Goal: Information Seeking & Learning: Learn about a topic

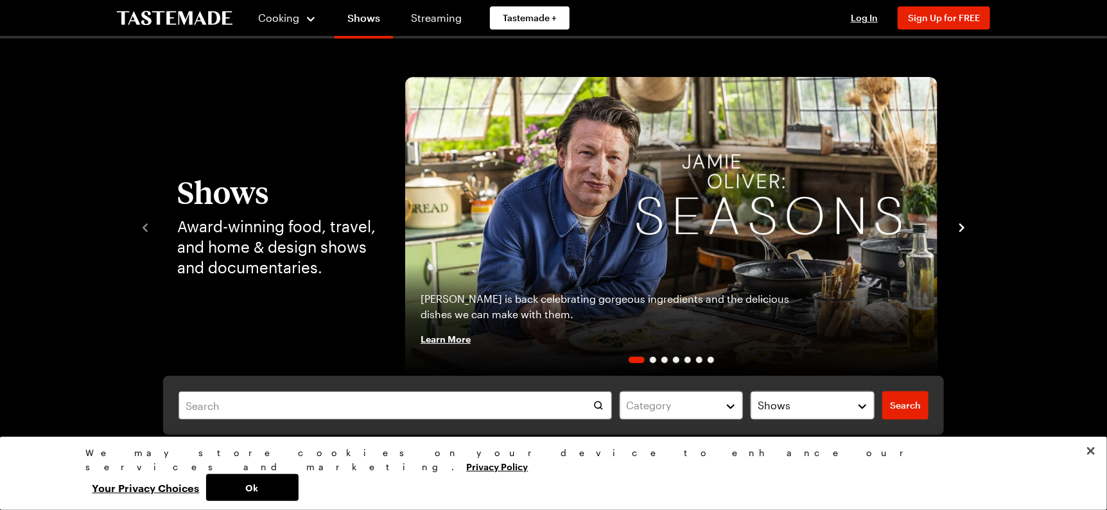
click at [963, 225] on icon "navigate to next item" at bounding box center [961, 228] width 13 height 13
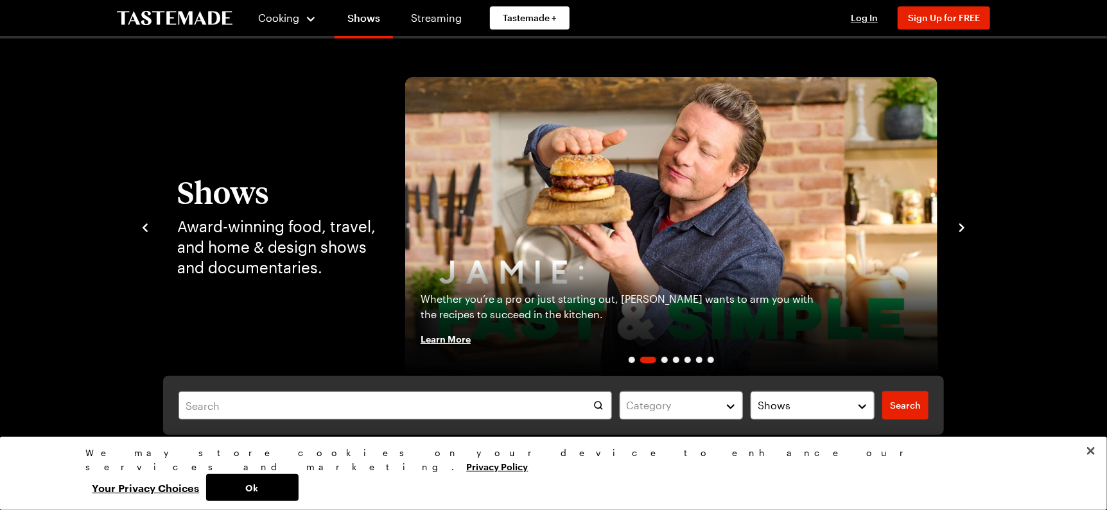
click at [963, 225] on icon "navigate to next item" at bounding box center [961, 228] width 13 height 13
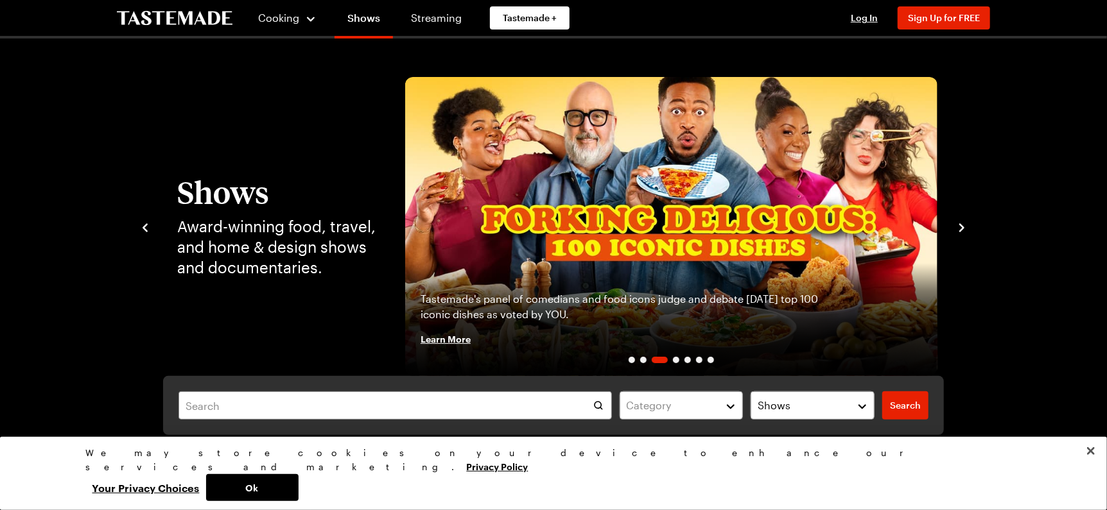
click at [962, 226] on icon "navigate to next item" at bounding box center [961, 227] width 5 height 8
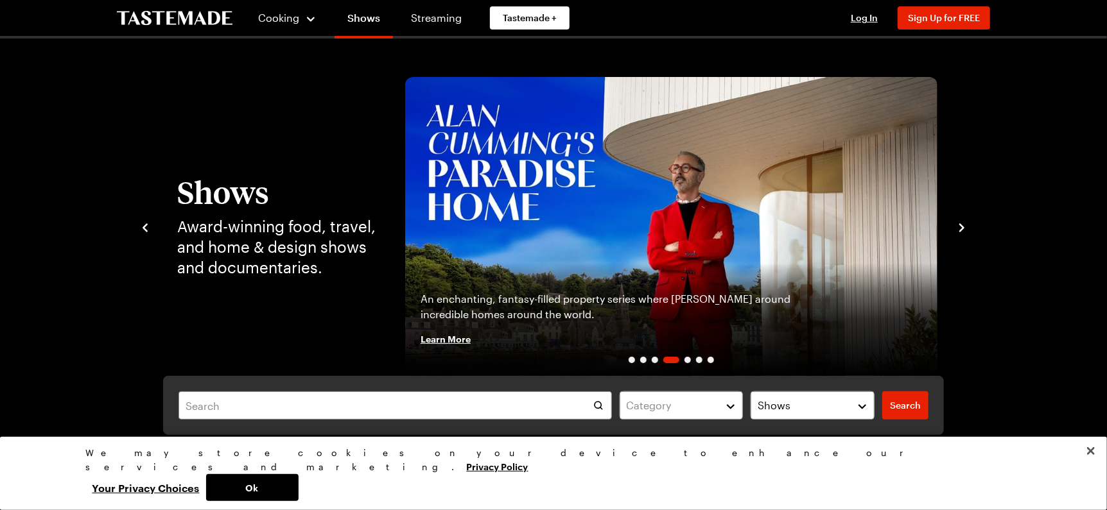
click at [962, 226] on icon "navigate to next item" at bounding box center [961, 227] width 5 height 8
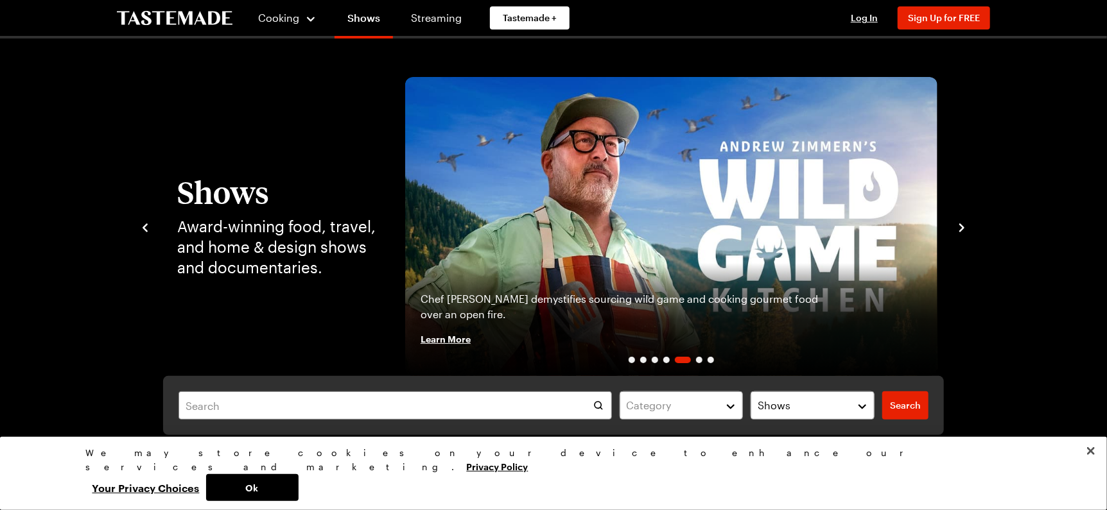
click at [962, 226] on icon "navigate to next item" at bounding box center [961, 227] width 5 height 8
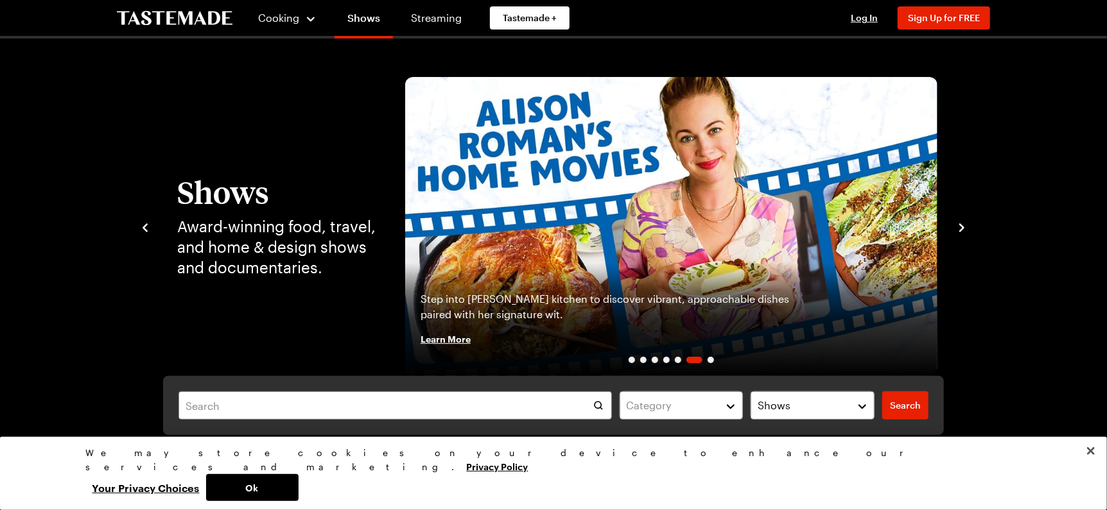
click at [962, 226] on icon "navigate to next item" at bounding box center [961, 227] width 5 height 8
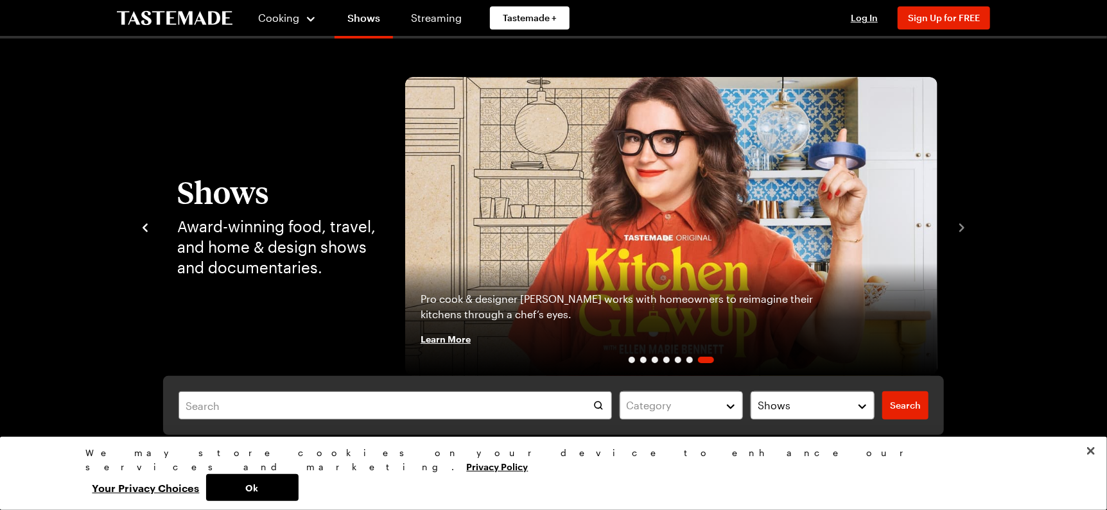
click at [141, 225] on icon "navigate to previous item" at bounding box center [145, 228] width 13 height 13
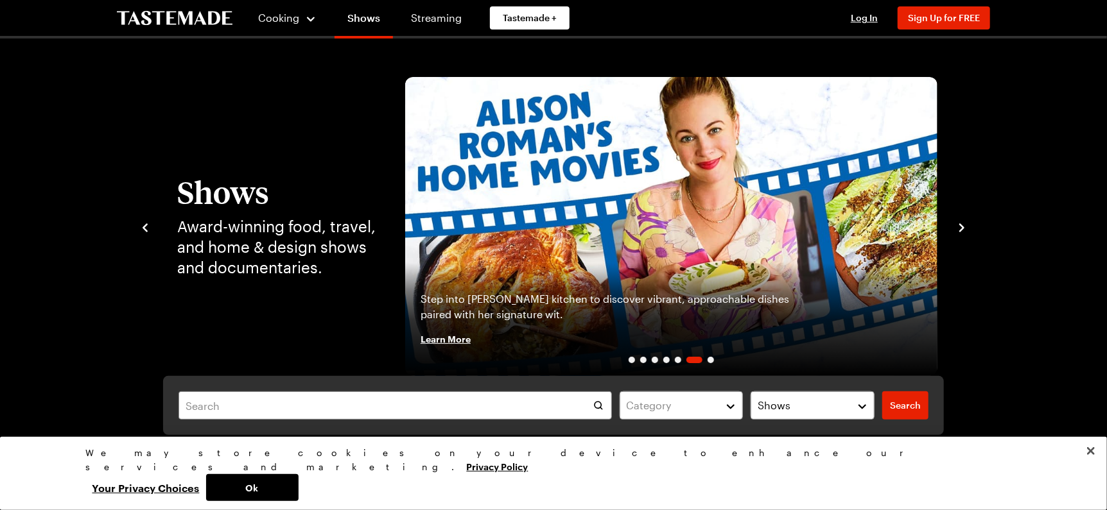
click at [141, 225] on icon "navigate to previous item" at bounding box center [145, 228] width 13 height 13
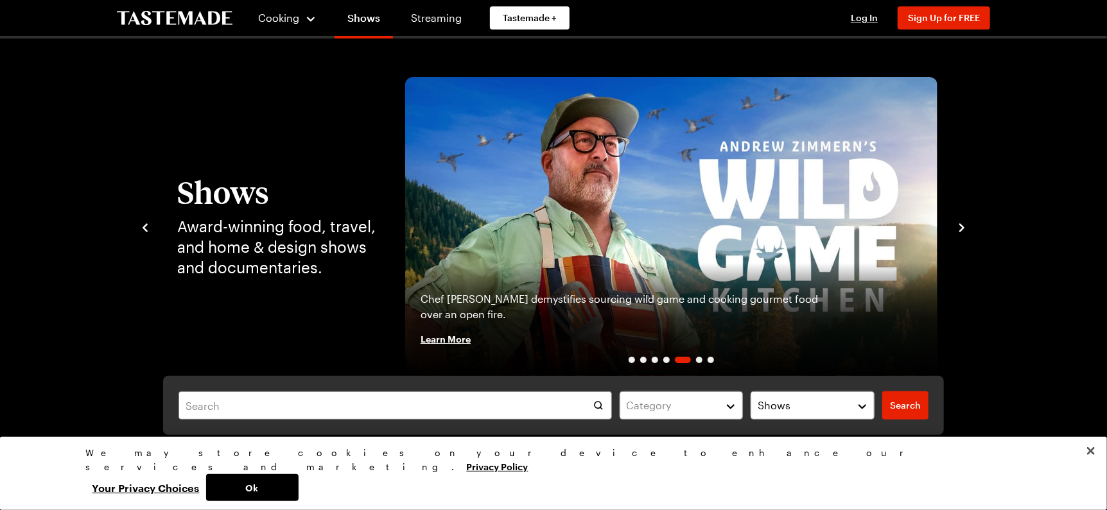
click at [141, 225] on icon "navigate to previous item" at bounding box center [145, 228] width 13 height 13
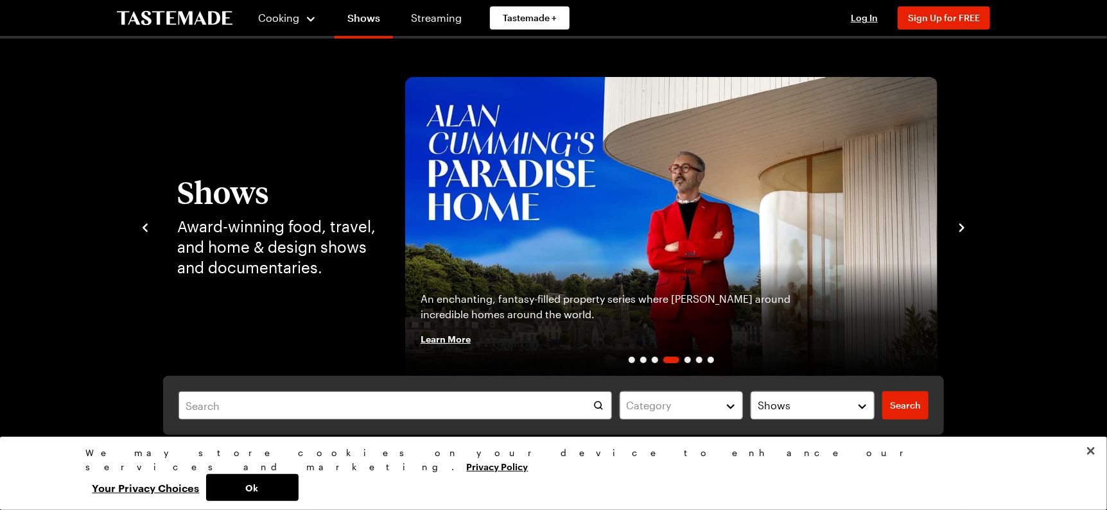
click at [141, 225] on icon "navigate to previous item" at bounding box center [145, 228] width 13 height 13
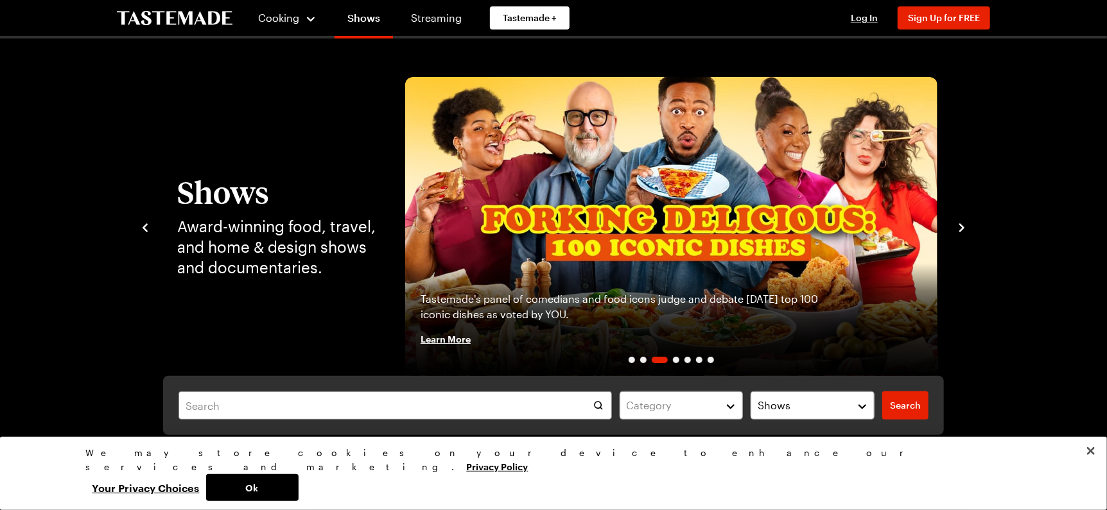
click at [141, 225] on icon "navigate to previous item" at bounding box center [145, 228] width 13 height 13
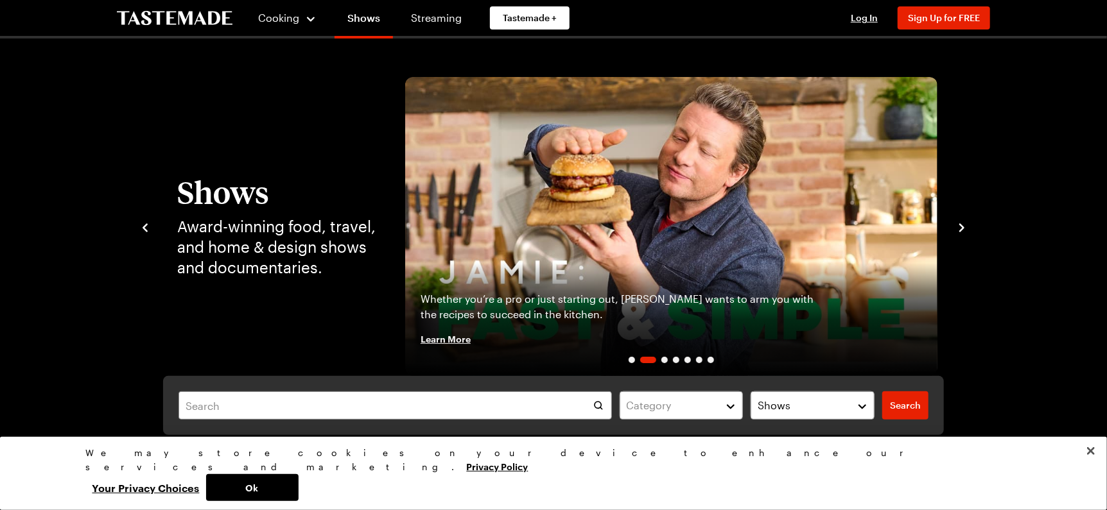
click at [460, 339] on span "Learn More" at bounding box center [446, 339] width 50 height 13
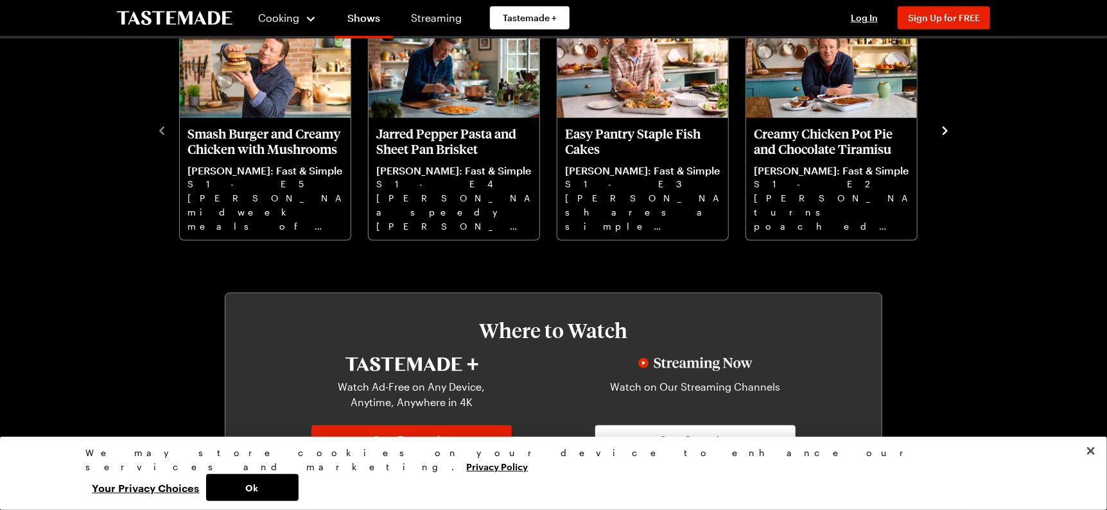
scroll to position [449, 0]
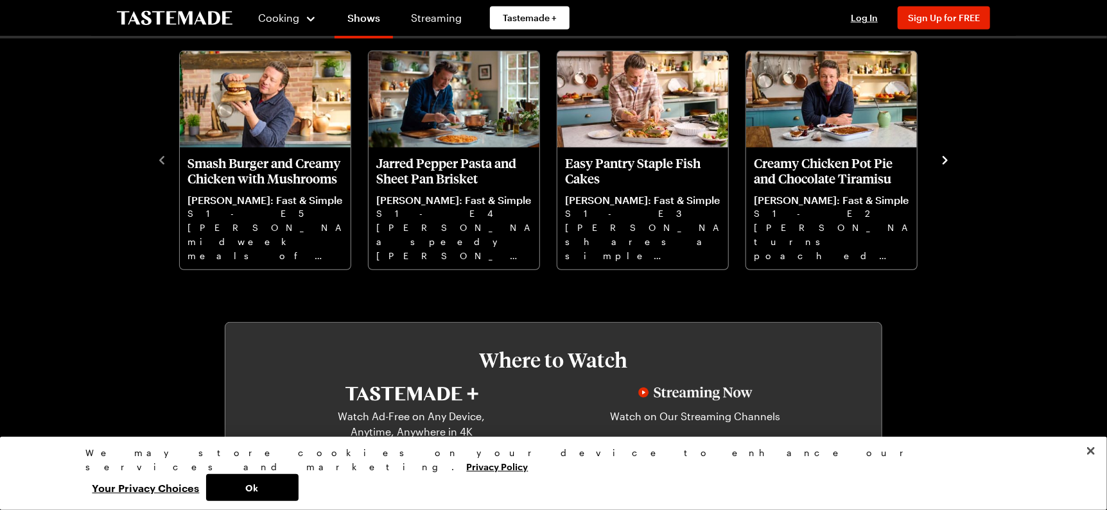
click at [943, 164] on icon "navigate to next item" at bounding box center [945, 160] width 5 height 8
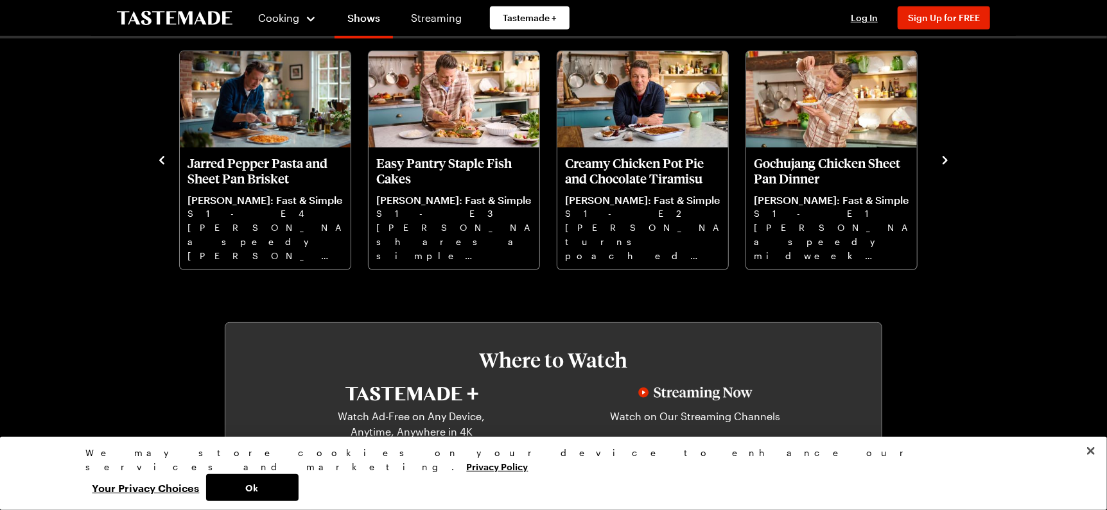
click at [943, 164] on icon "navigate to next item" at bounding box center [945, 160] width 5 height 8
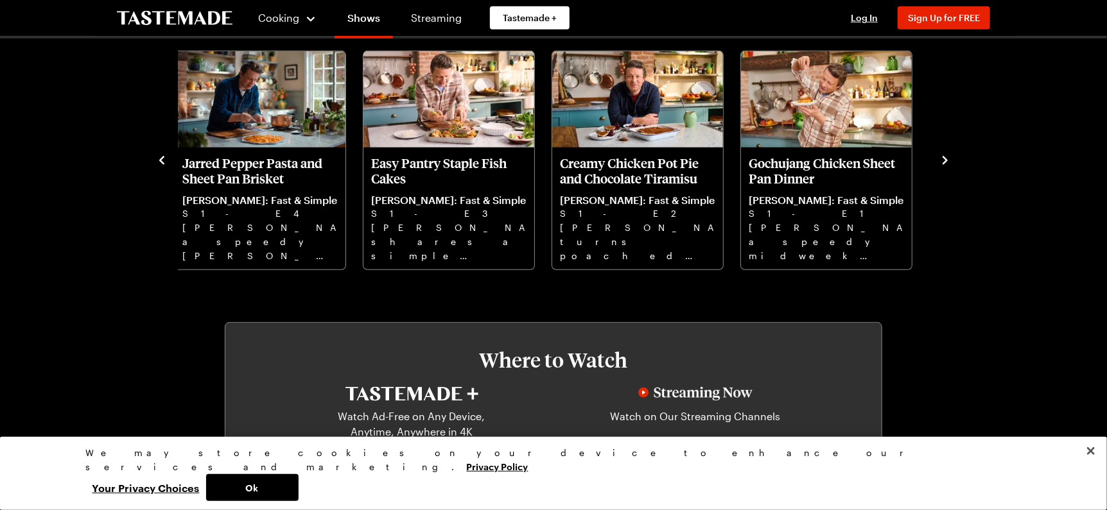
click at [943, 164] on icon "navigate to next item" at bounding box center [945, 160] width 5 height 8
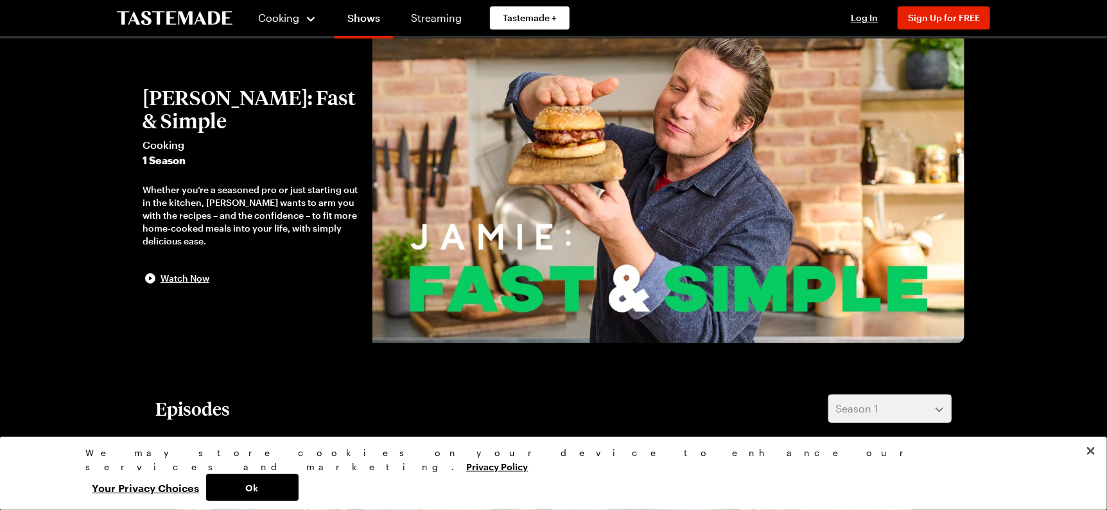
scroll to position [0, 0]
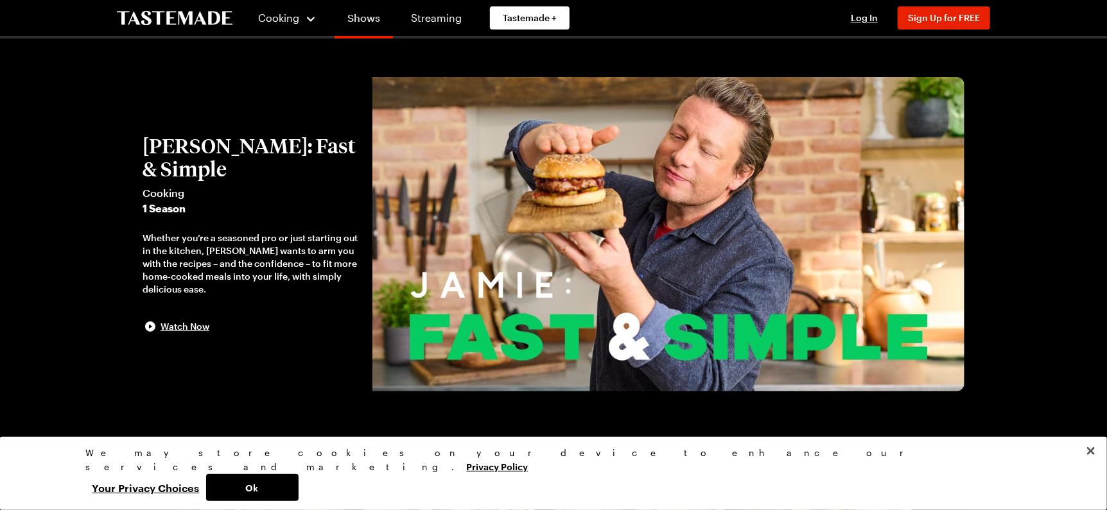
click at [369, 19] on link "Shows" at bounding box center [364, 21] width 58 height 36
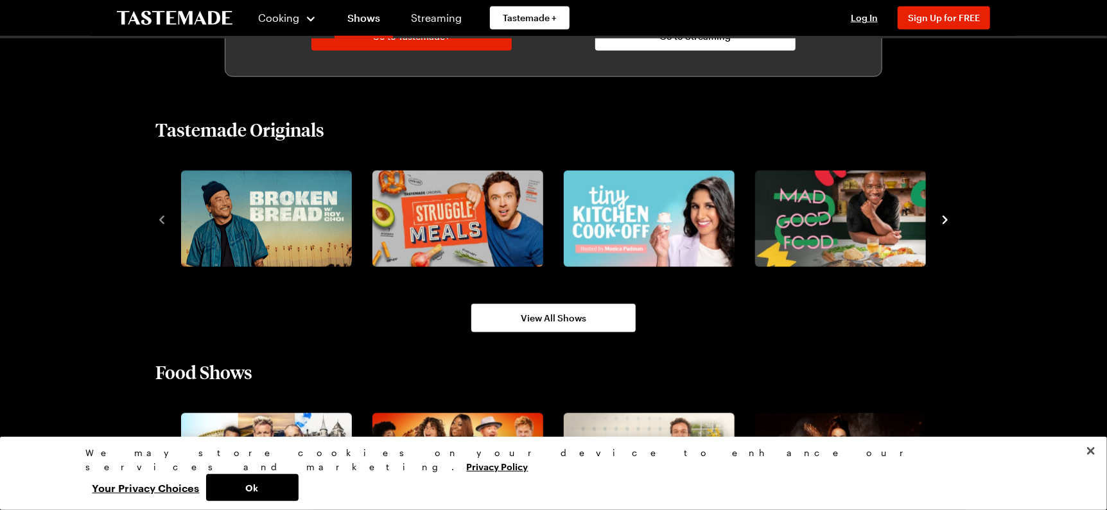
scroll to position [899, 0]
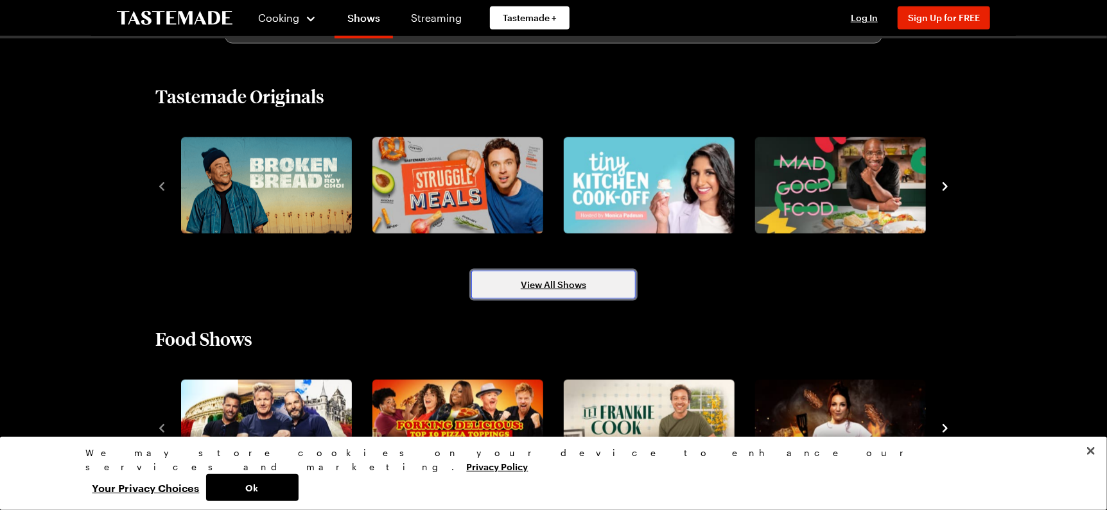
click at [576, 288] on span "View All Shows" at bounding box center [553, 285] width 65 height 13
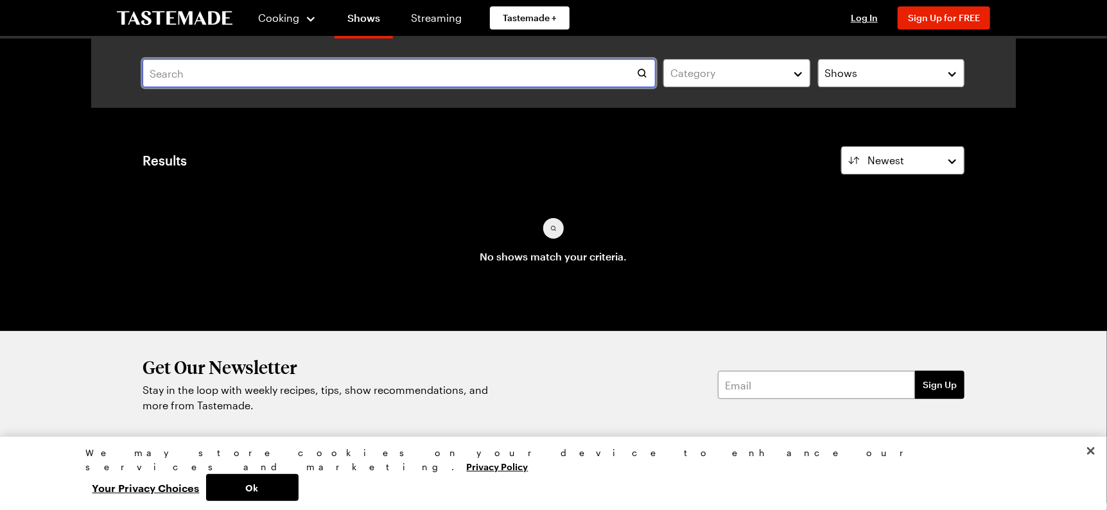
click at [402, 81] on input "text" at bounding box center [399, 73] width 513 height 28
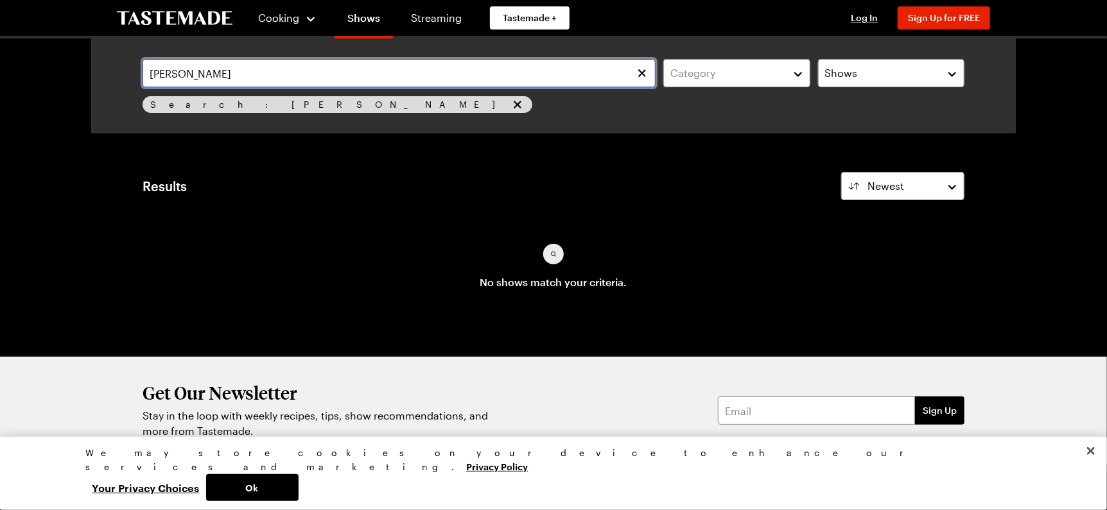
type input "[PERSON_NAME]"
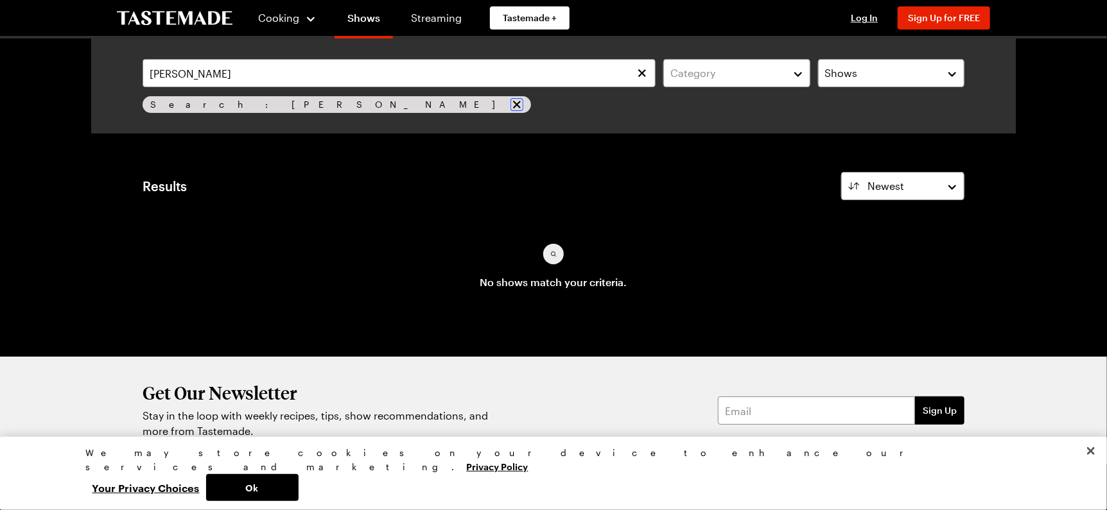
click at [513, 107] on icon "remove Search: jaime" at bounding box center [517, 105] width 8 height 8
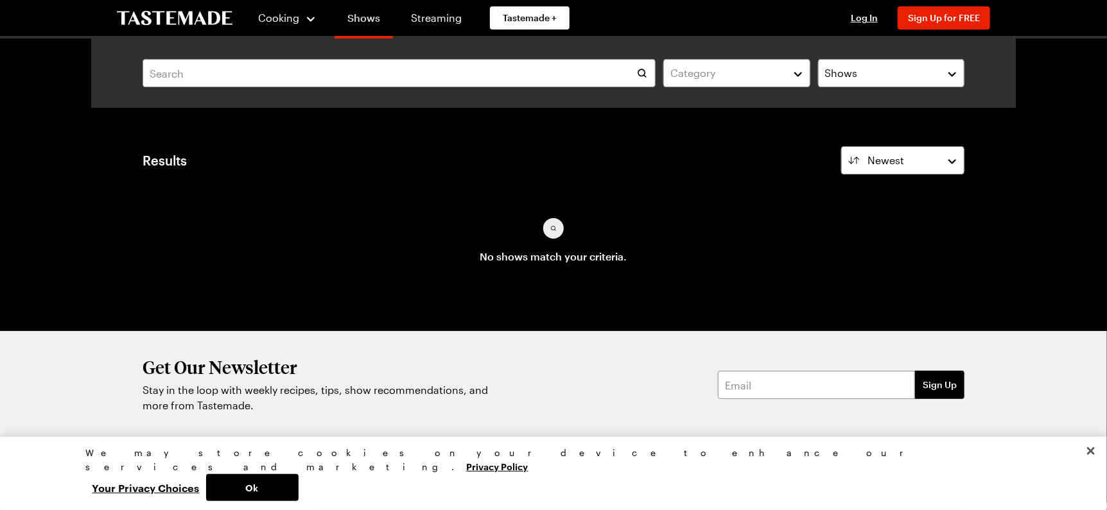
click at [370, 15] on link "Shows" at bounding box center [364, 21] width 58 height 36
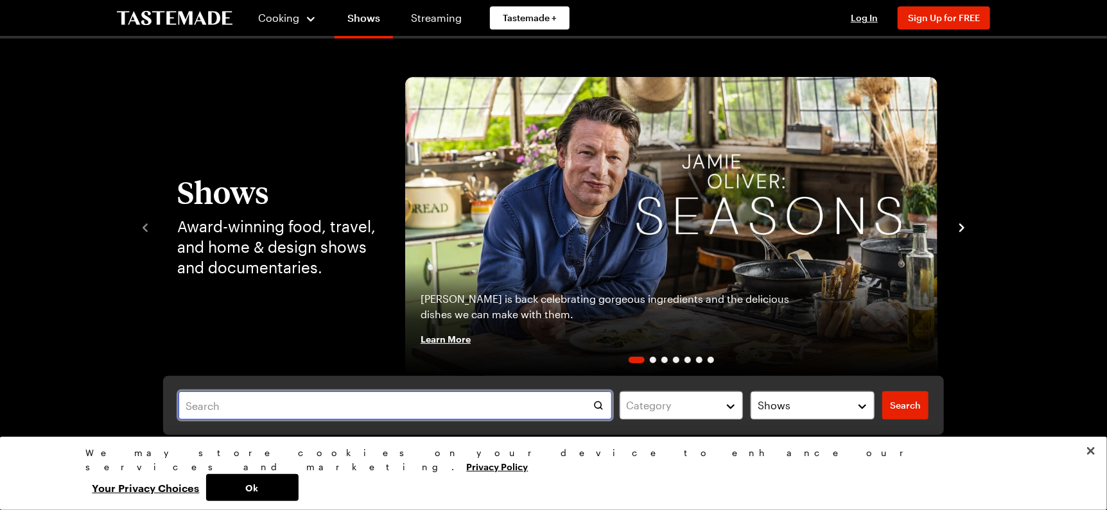
click at [383, 402] on input "text" at bounding box center [395, 406] width 433 height 28
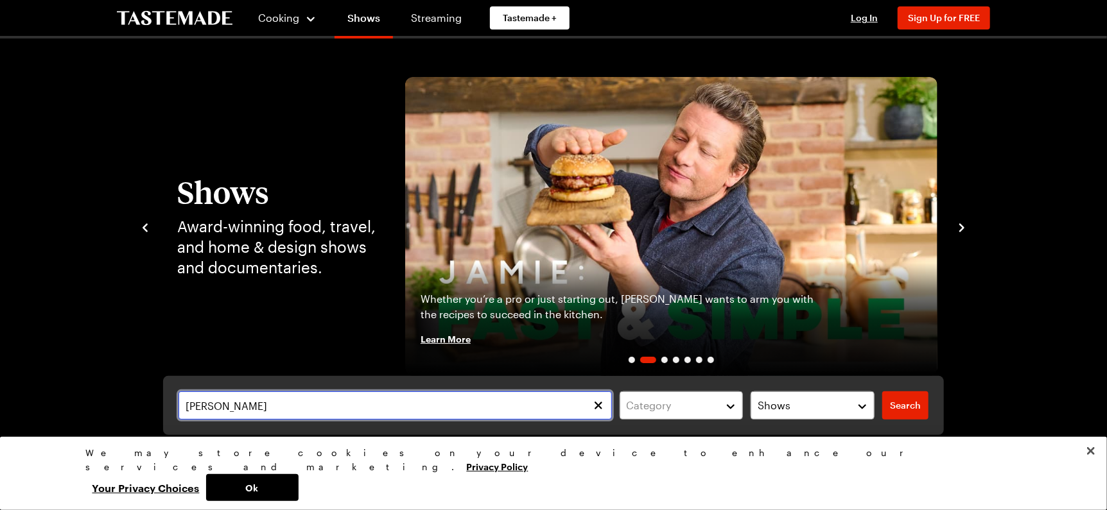
type input "[PERSON_NAME]"
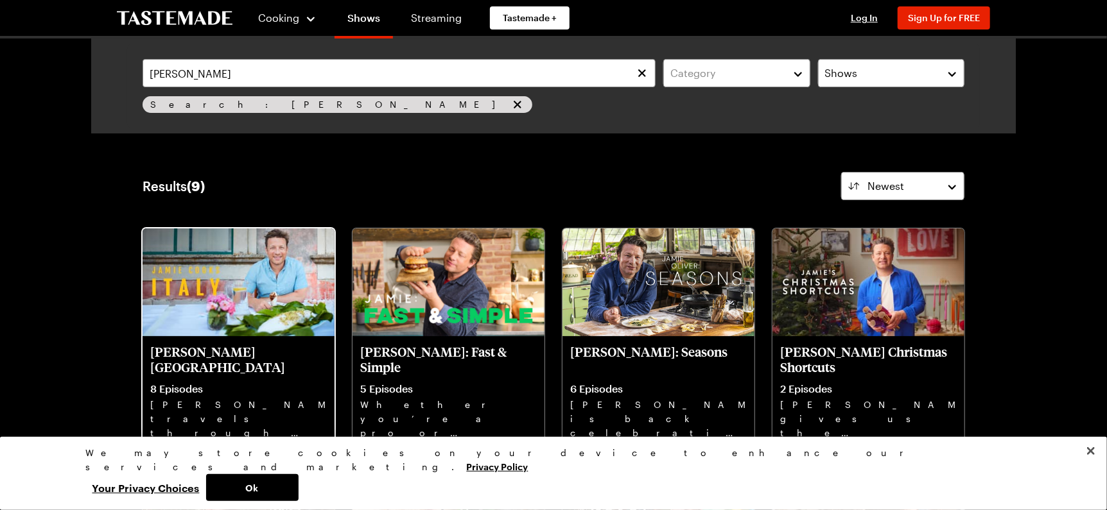
click at [245, 351] on p "[PERSON_NAME] [GEOGRAPHIC_DATA]" at bounding box center [238, 359] width 177 height 31
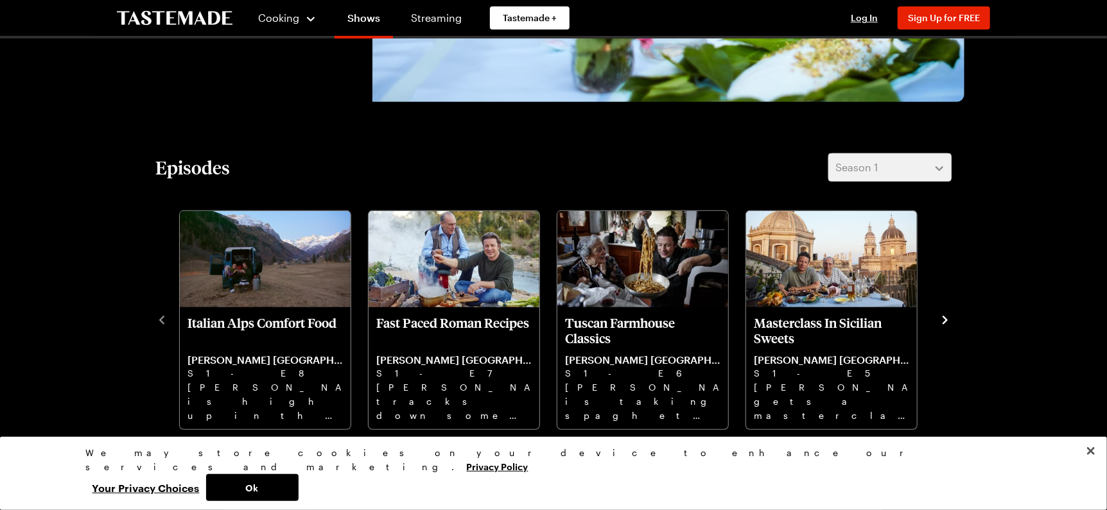
scroll to position [320, 0]
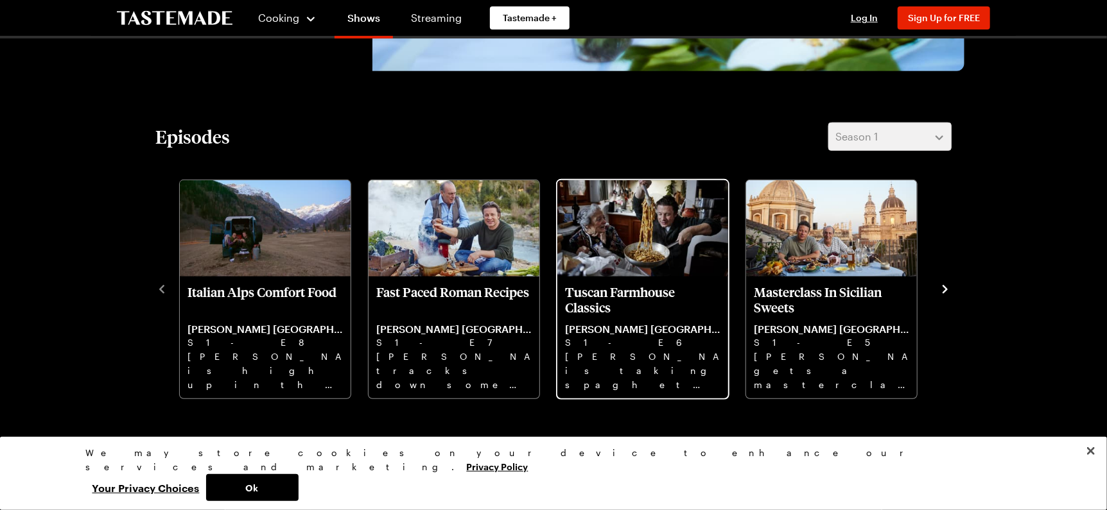
click at [610, 297] on p "Tuscan Farmhouse Classics" at bounding box center [642, 299] width 155 height 31
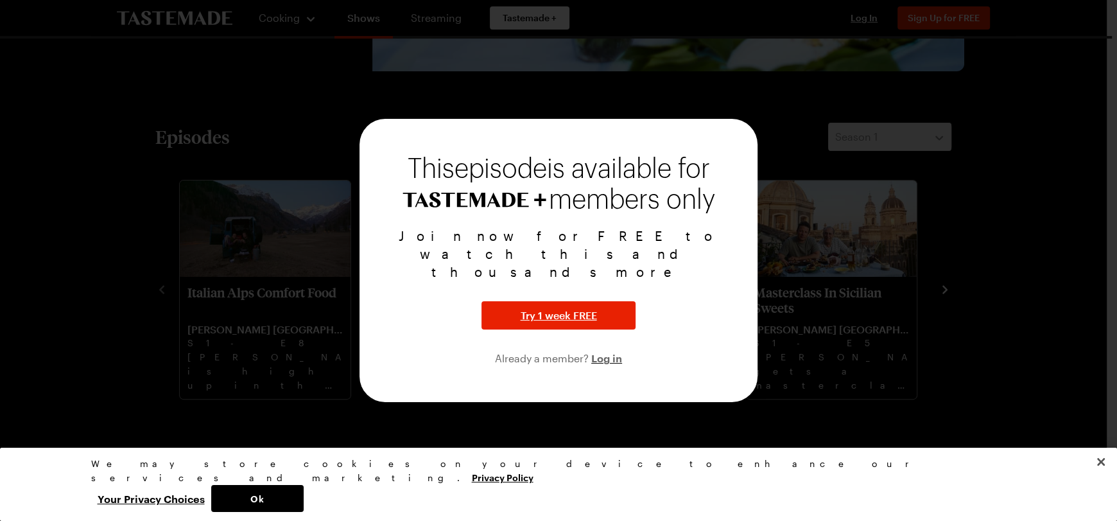
click at [986, 245] on div at bounding box center [558, 260] width 1117 height 521
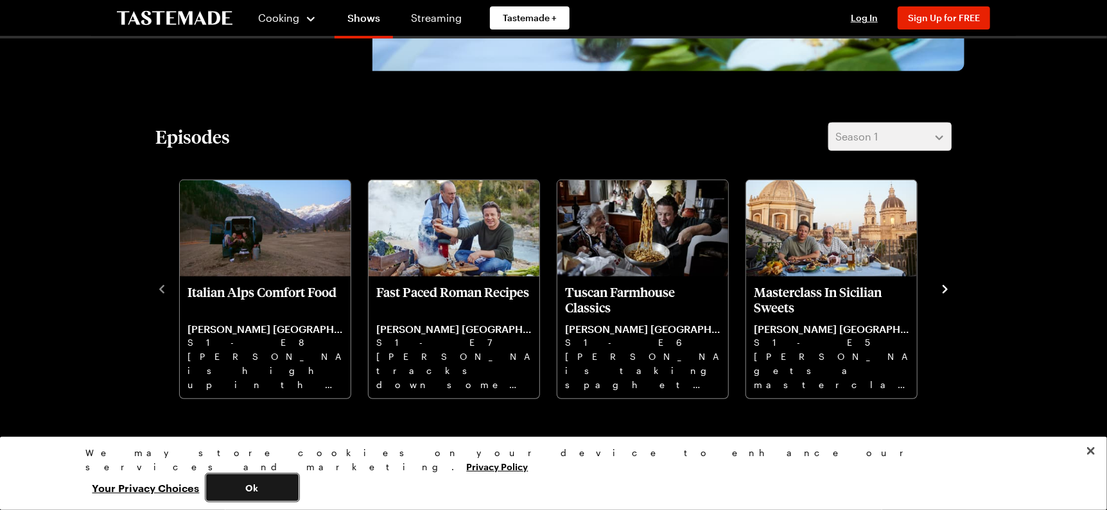
click at [299, 486] on button "Ok" at bounding box center [252, 488] width 92 height 27
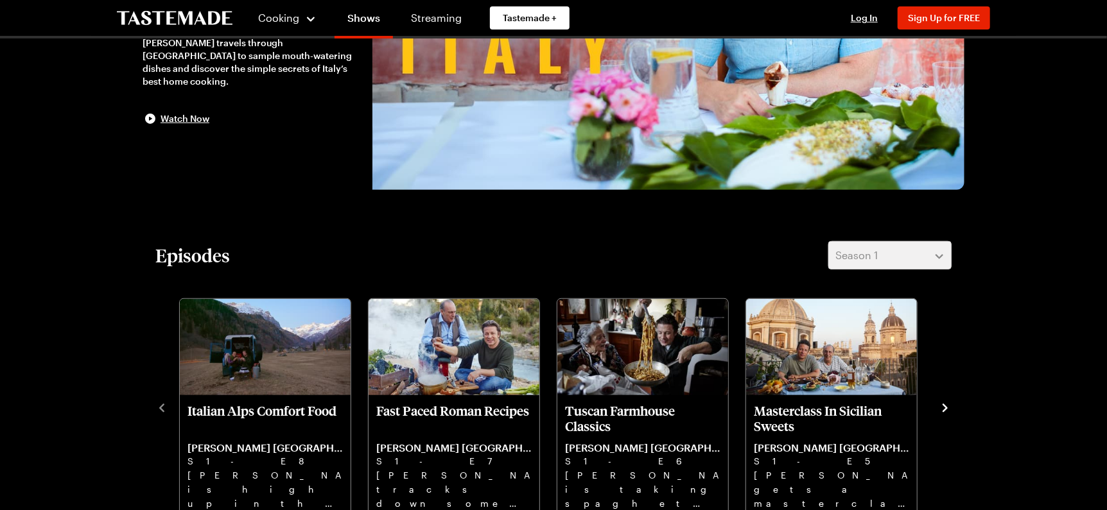
scroll to position [0, 0]
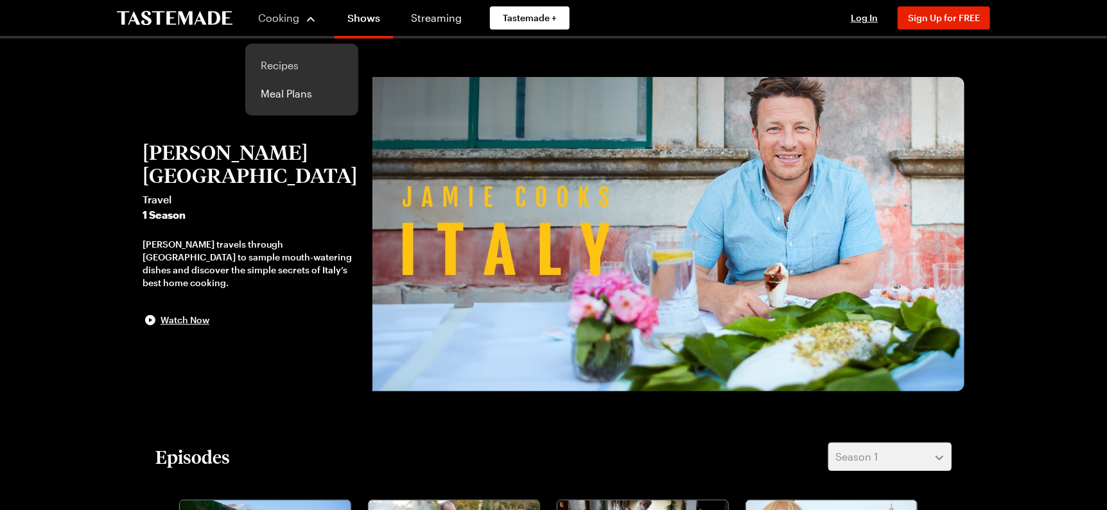
click at [289, 69] on link "Recipes" at bounding box center [302, 65] width 98 height 28
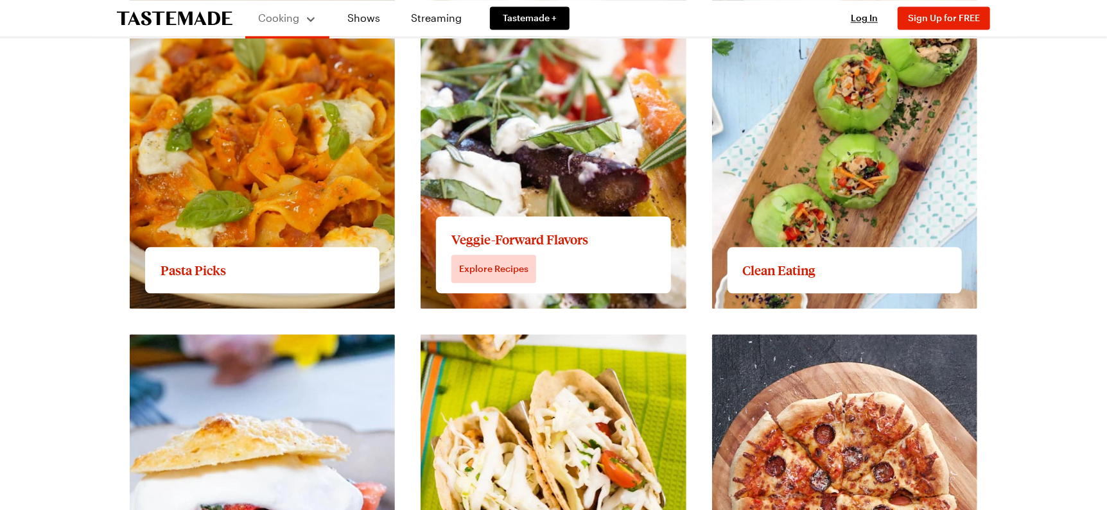
scroll to position [1576, 0]
